Goal: Check status: Check status

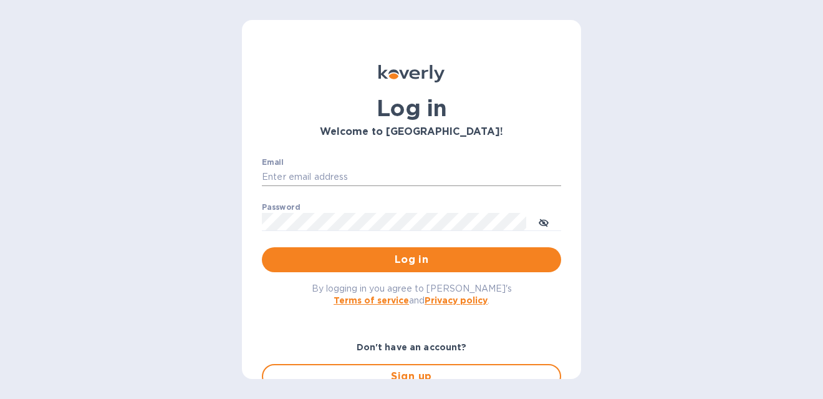
click at [384, 176] on input "Email" at bounding box center [411, 177] width 299 height 19
type input "[PERSON_NAME][EMAIL_ADDRESS][PERSON_NAME][DOMAIN_NAME]"
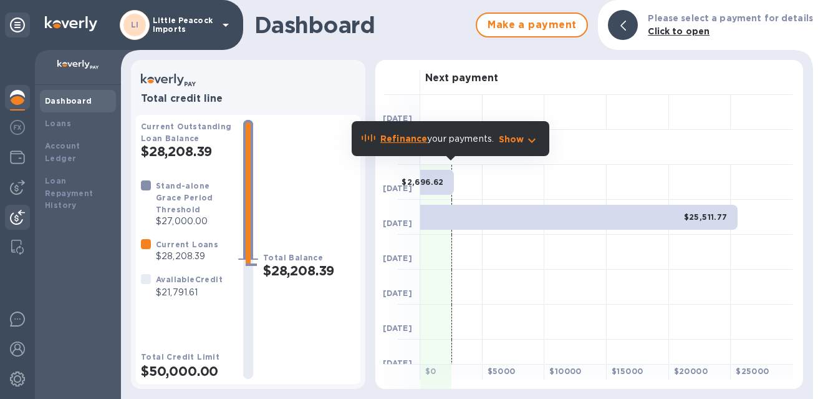
click at [11, 214] on img at bounding box center [17, 217] width 15 height 15
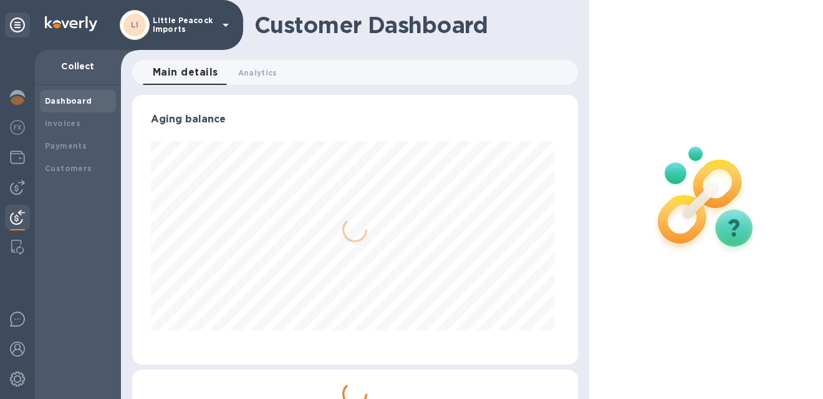
scroll to position [269, 440]
click at [59, 153] on div "Payments" at bounding box center [78, 146] width 76 height 22
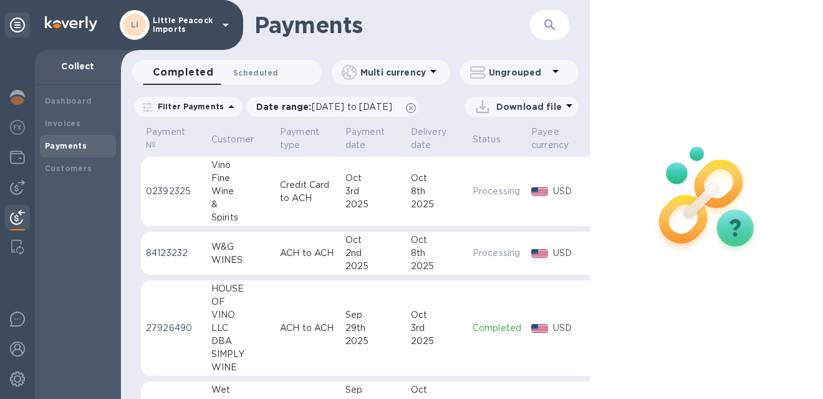
click at [264, 82] on button "Scheduled 0" at bounding box center [255, 72] width 65 height 25
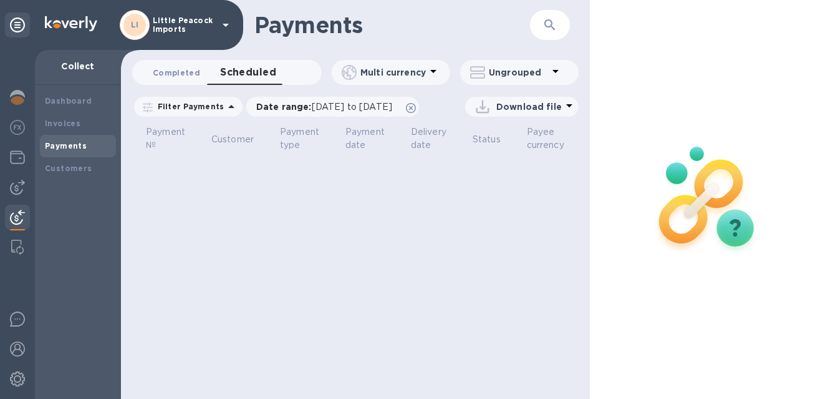
click at [170, 75] on span "Completed 0" at bounding box center [176, 72] width 47 height 13
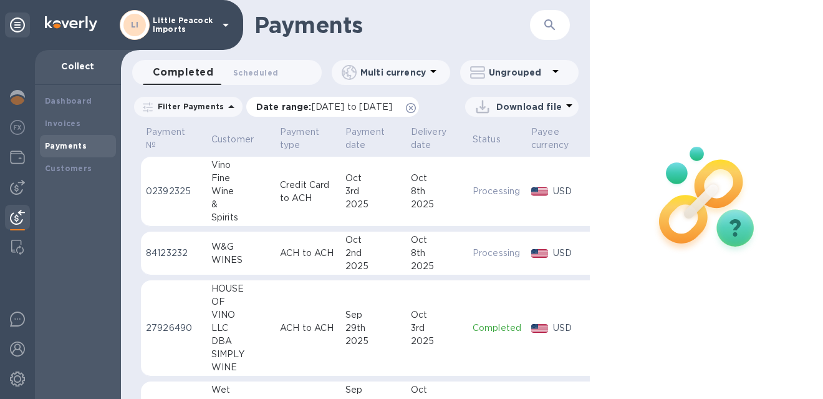
click at [392, 105] on span "[DATE] to [DATE]" at bounding box center [352, 107] width 80 height 10
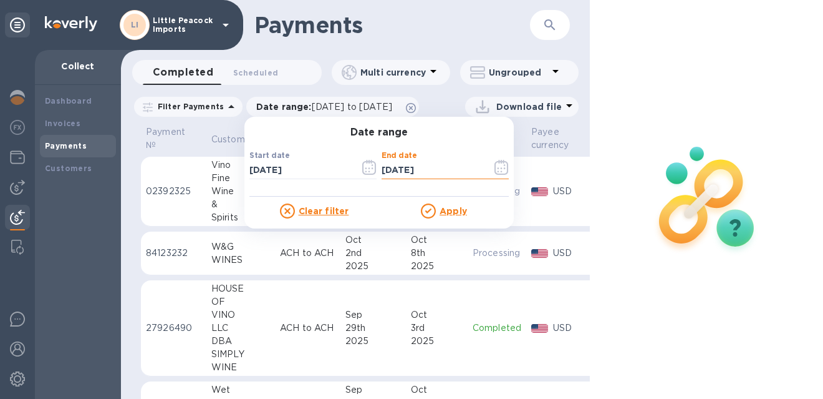
click at [398, 171] on input "10/06/2025" at bounding box center [432, 170] width 100 height 19
type input "10/08/2025"
click at [444, 212] on u "Apply" at bounding box center [453, 211] width 27 height 10
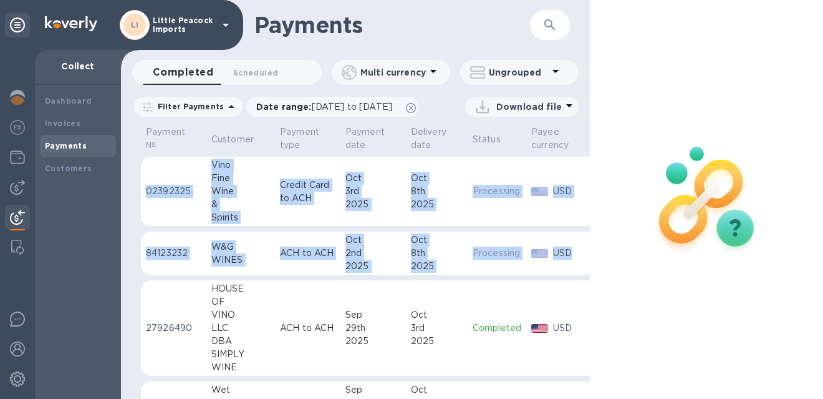
scroll to position [0, 91]
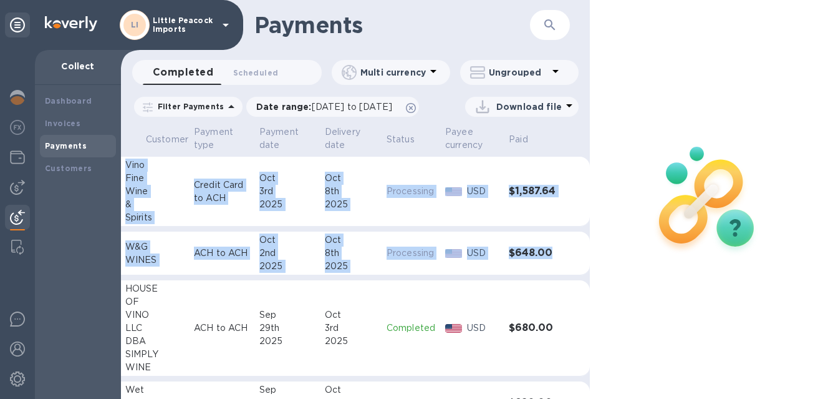
drag, startPoint x: 144, startPoint y: 207, endPoint x: 554, endPoint y: 276, distance: 416.2
copy tbody "02392325 Vino Fine Wine & Spirits Credit Card to ACH Oct 3rd 2025 Oct 8th 2025 …"
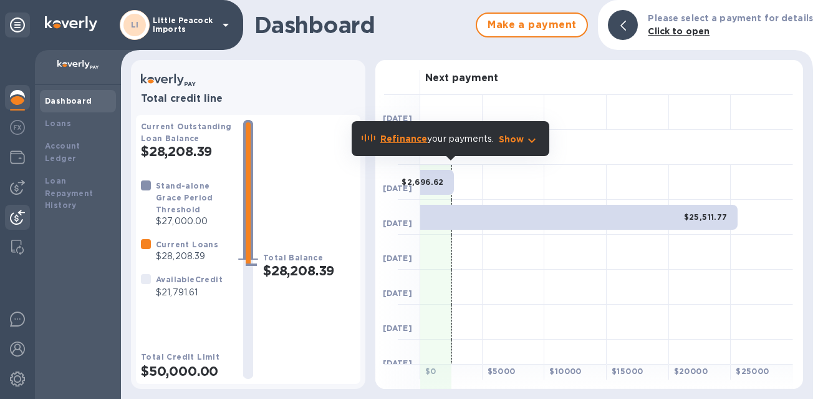
click at [14, 226] on div at bounding box center [17, 218] width 25 height 27
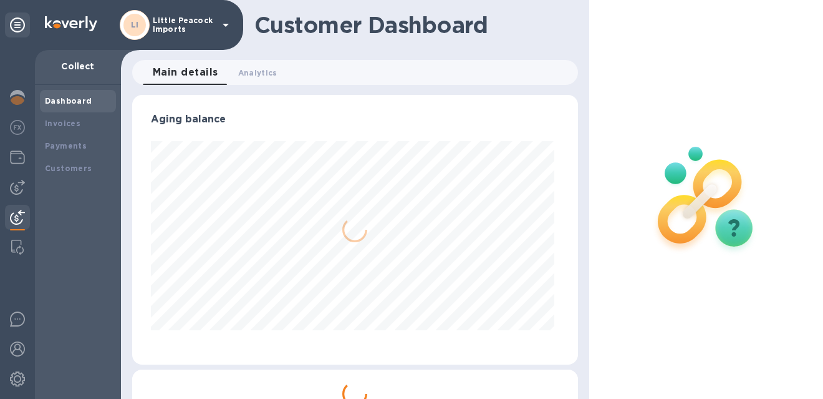
scroll to position [269, 440]
click at [60, 150] on b "Payments" at bounding box center [66, 145] width 42 height 9
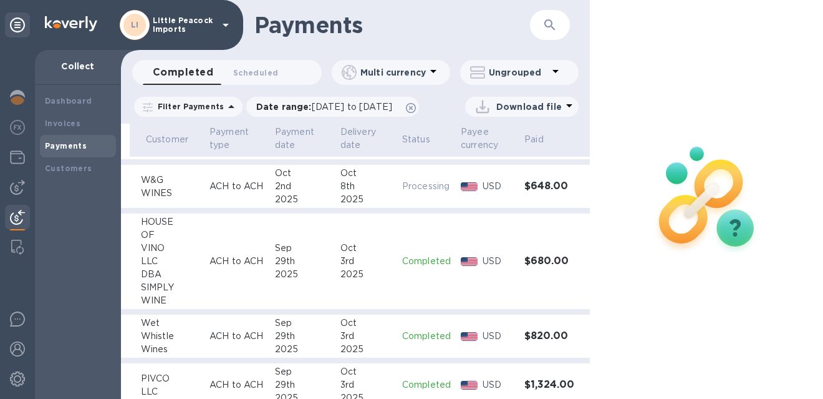
scroll to position [67, 89]
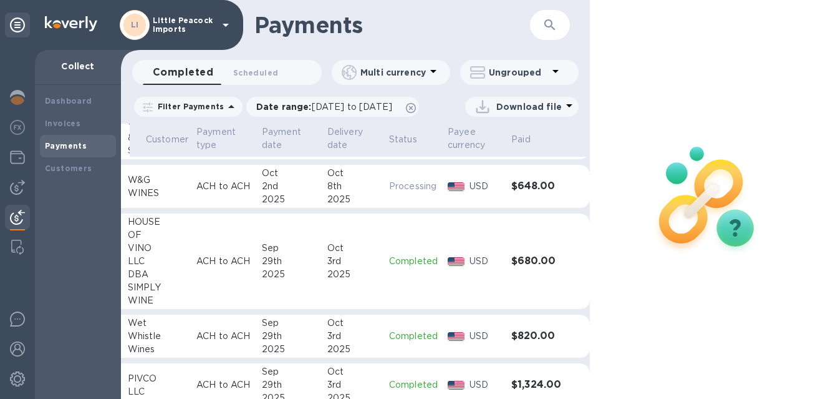
click at [534, 260] on td "$680.00" at bounding box center [538, 261] width 64 height 96
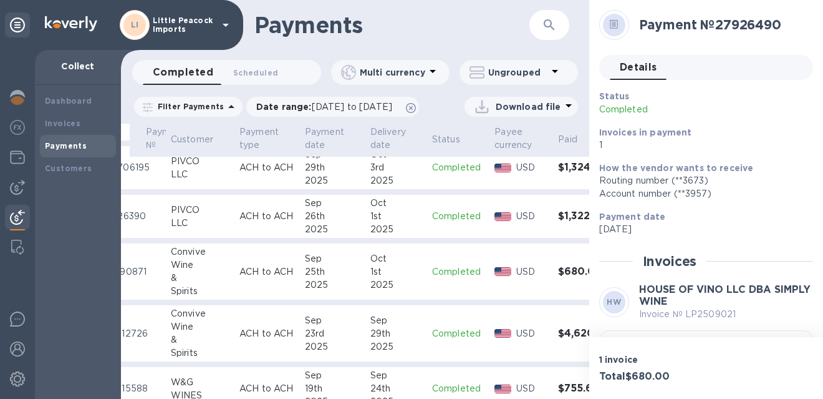
scroll to position [284, 40]
click at [529, 278] on td "USD" at bounding box center [522, 271] width 64 height 57
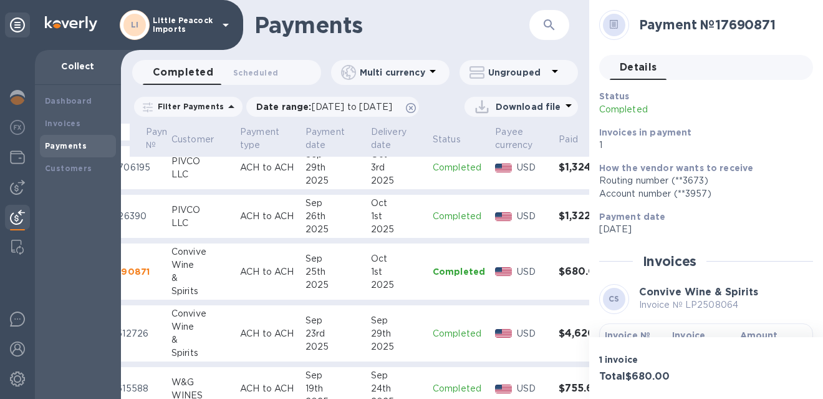
click at [712, 307] on p "Invoice № LP2508064" at bounding box center [698, 304] width 119 height 13
copy p "LP2508064"
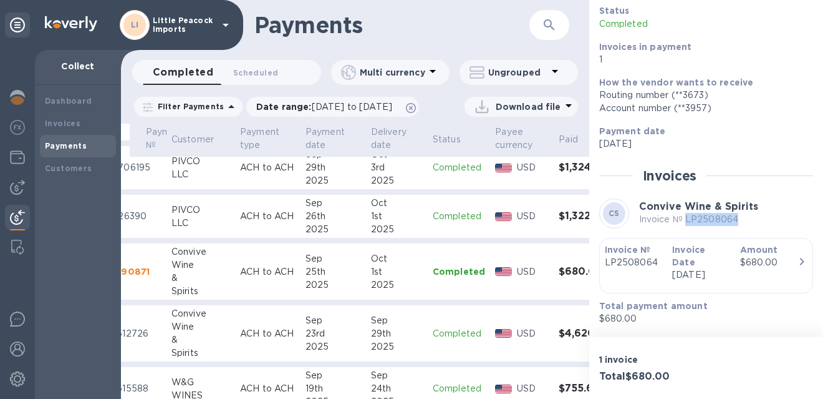
scroll to position [90, 0]
